Goal: Transaction & Acquisition: Purchase product/service

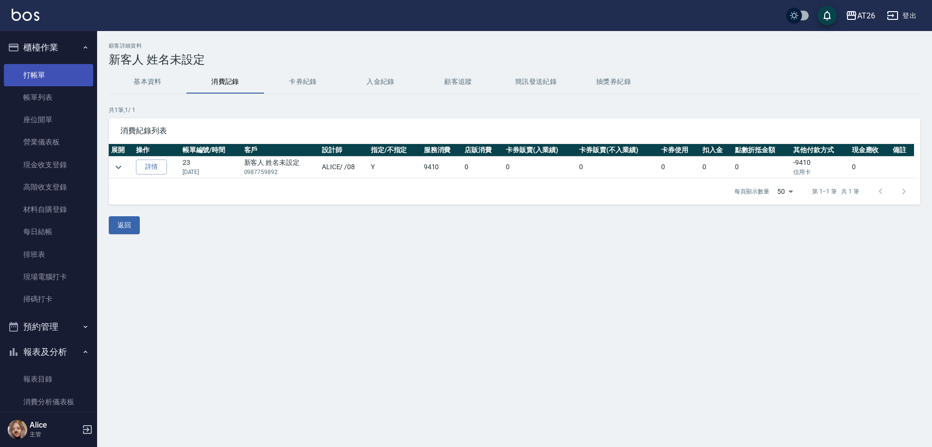
click at [66, 72] on link "打帳單" at bounding box center [48, 75] width 89 height 22
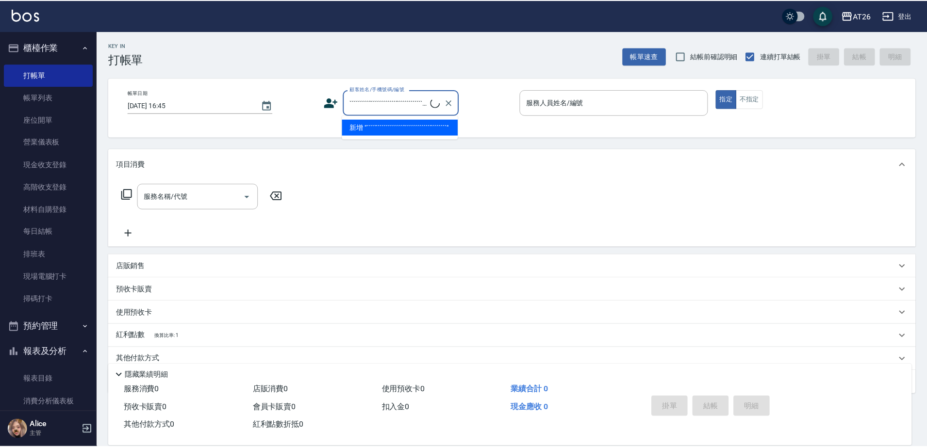
scroll to position [2, 0]
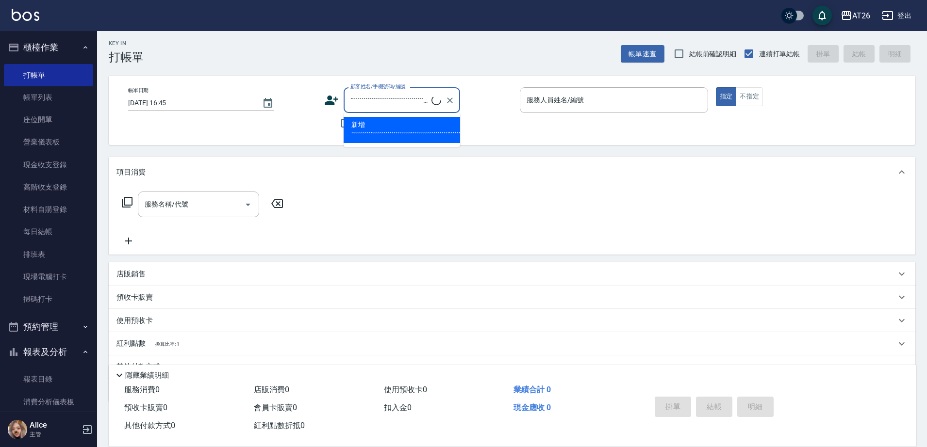
type input "```````````````````````````````````````````````````````````````````````````"
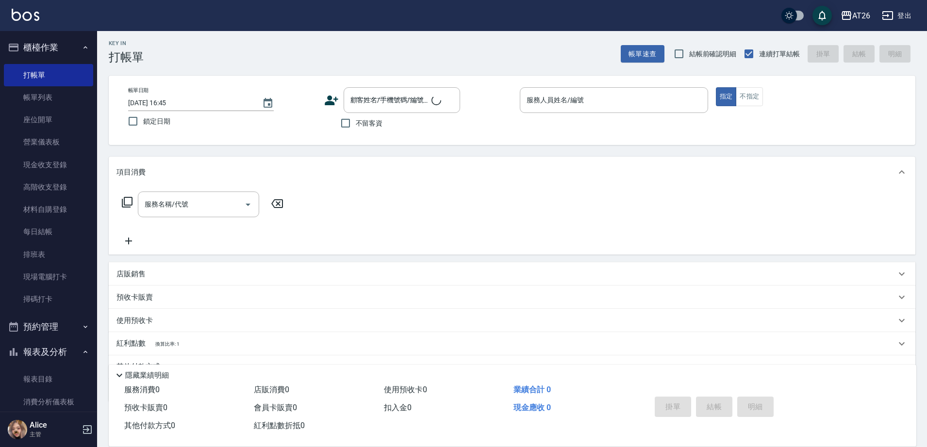
scroll to position [40, 0]
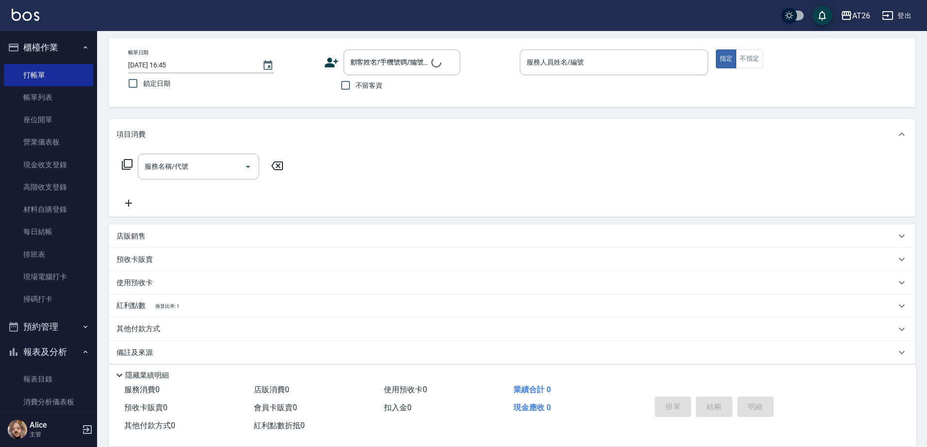
click at [168, 228] on div "店販銷售" at bounding box center [512, 236] width 807 height 23
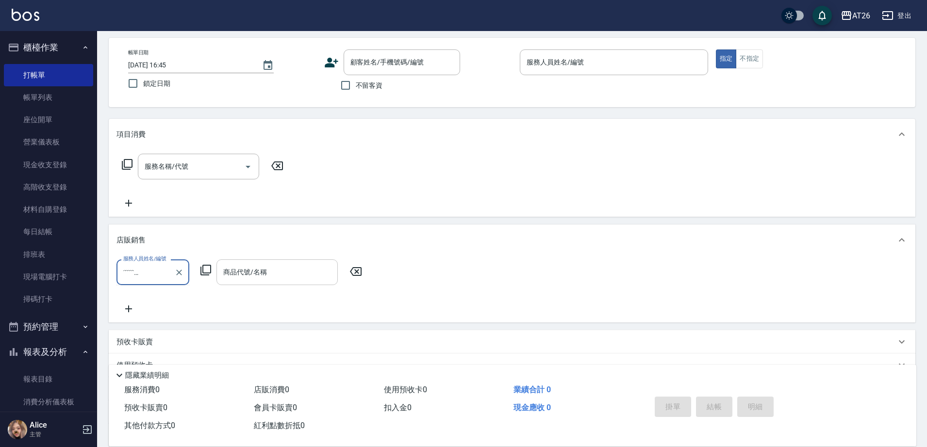
scroll to position [0, 46]
click at [260, 263] on div "商品代號/名稱" at bounding box center [276, 273] width 121 height 26
type input "`````````````````````````````````````````````"
type input "``````"
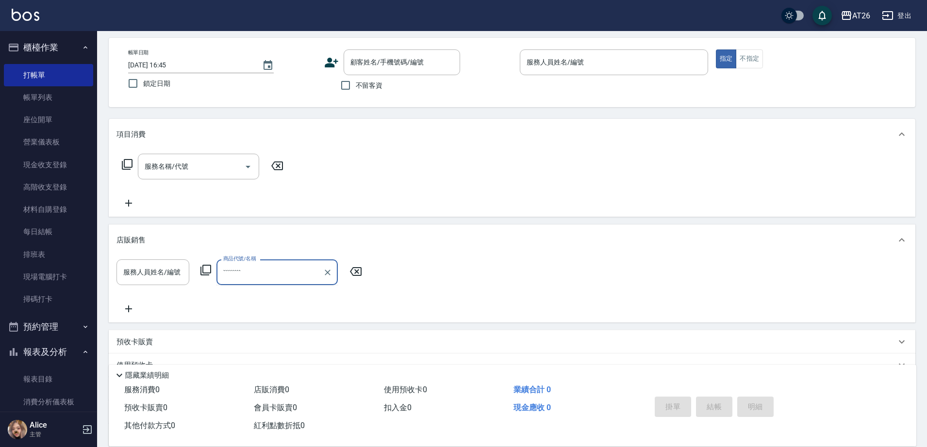
scroll to position [0, 0]
click at [264, 280] on input "``````````````" at bounding box center [270, 272] width 98 height 17
click at [275, 269] on input "`````````````````````````````````````````````" at bounding box center [270, 272] width 98 height 17
type input "```````````````````````````````````````````````````````````````"
click at [324, 274] on icon "Clear" at bounding box center [328, 273] width 10 height 10
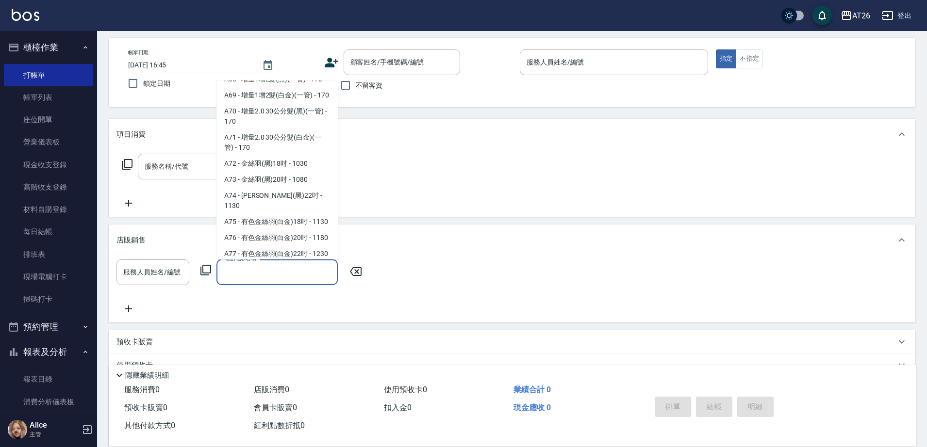
scroll to position [1031, 0]
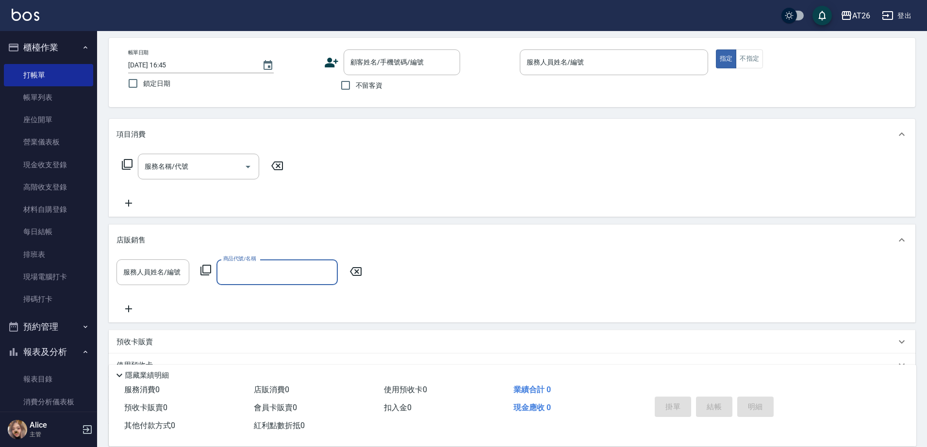
click at [250, 277] on input "商品代號/名稱" at bounding box center [277, 272] width 113 height 17
type input "W"
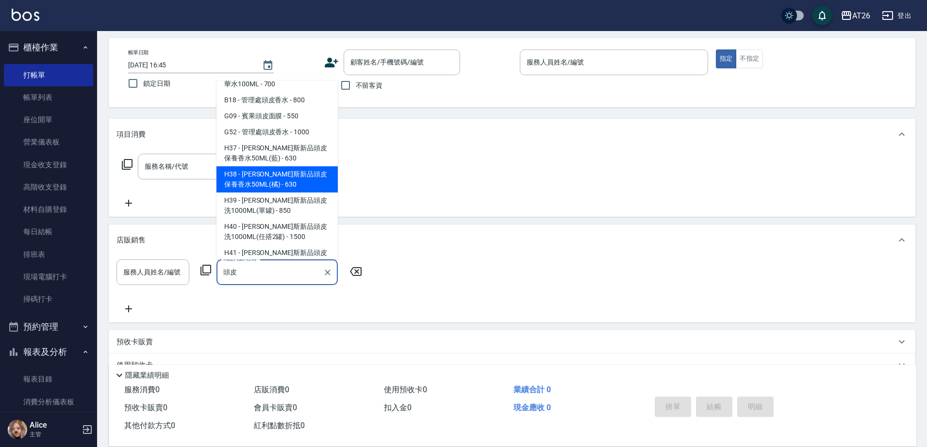
scroll to position [0, 0]
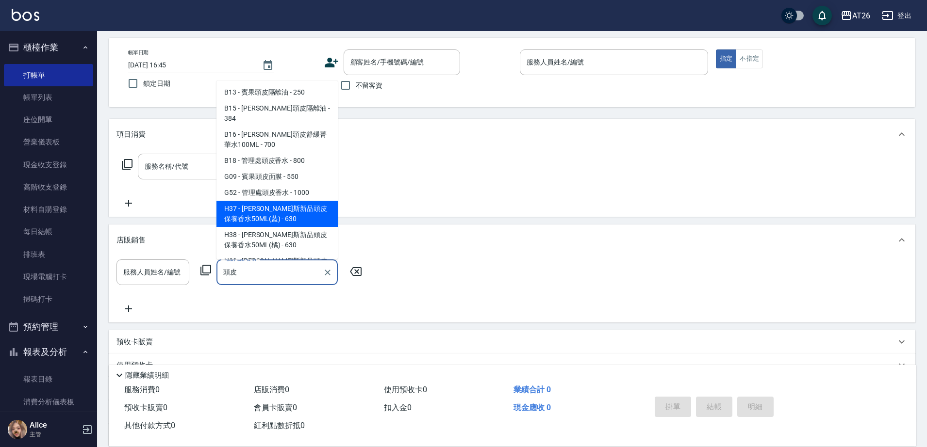
type input "頭皮"
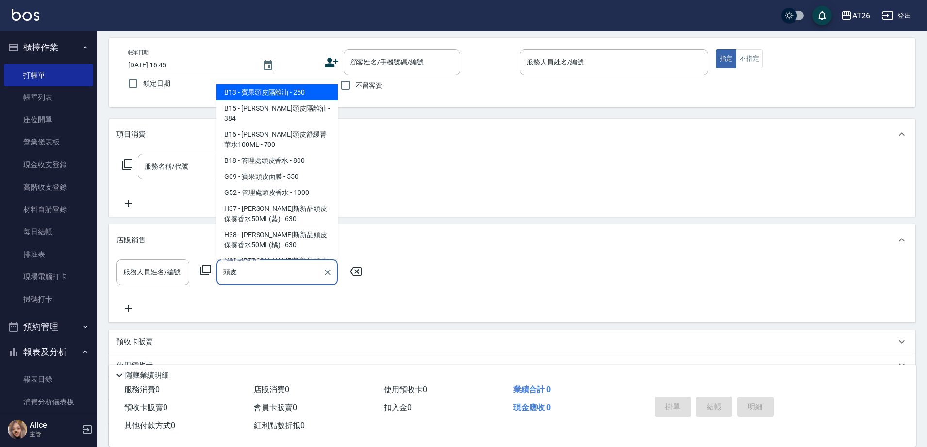
type input "頭皮"
